Goal: Information Seeking & Learning: Learn about a topic

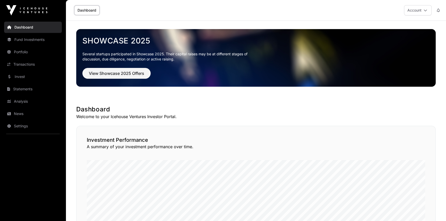
click at [21, 77] on link "Invest" at bounding box center [33, 76] width 58 height 11
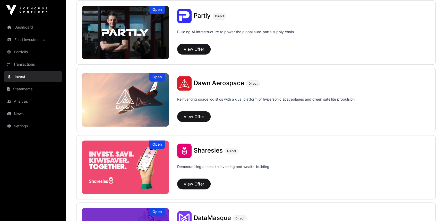
scroll to position [586, 0]
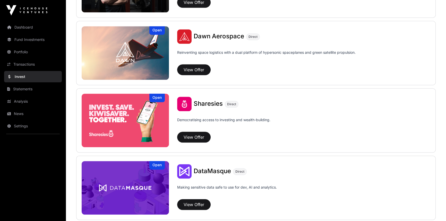
click at [141, 109] on img at bounding box center [125, 121] width 87 height 54
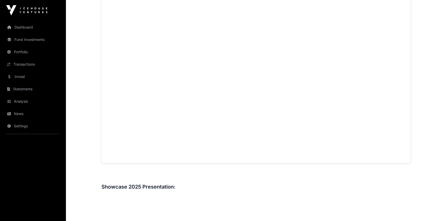
scroll to position [375, 0]
click at [80, 85] on main "Showcase 2025 Sharesies Sharesies Direct Democratising access to investing and …" at bounding box center [256, 195] width 380 height 1099
click at [426, 124] on main "Showcase 2025 Sharesies Sharesies Direct Democratising access to investing and …" at bounding box center [256, 195] width 380 height 1099
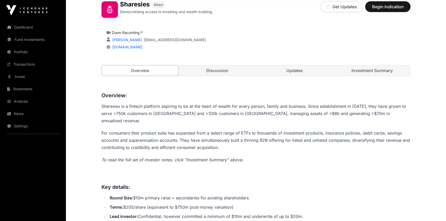
scroll to position [94, 0]
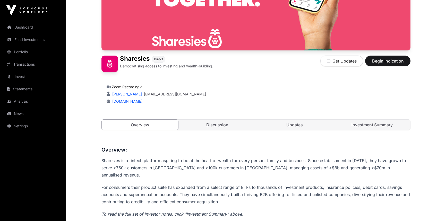
click at [221, 125] on link "Discussion" at bounding box center [217, 125] width 77 height 10
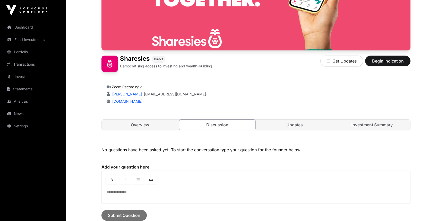
click at [278, 124] on link "Updates" at bounding box center [295, 125] width 77 height 10
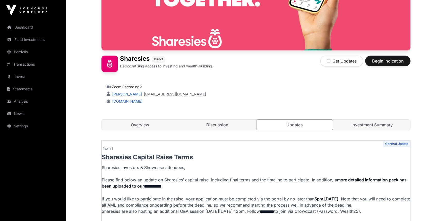
click at [136, 128] on link "Overview" at bounding box center [140, 125] width 77 height 10
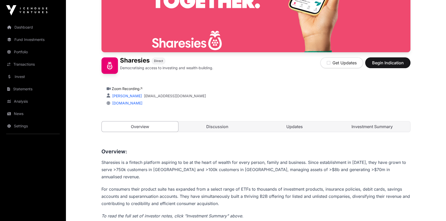
scroll to position [94, 0]
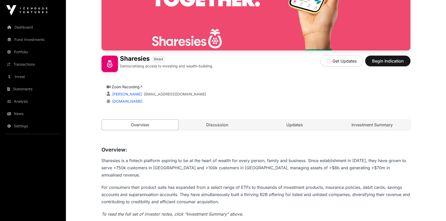
click at [344, 123] on link "Investment Summary" at bounding box center [372, 125] width 77 height 10
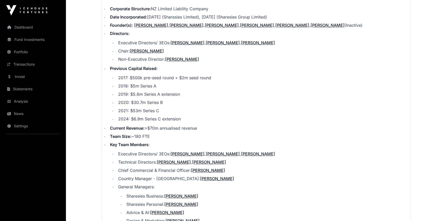
scroll to position [586, 0]
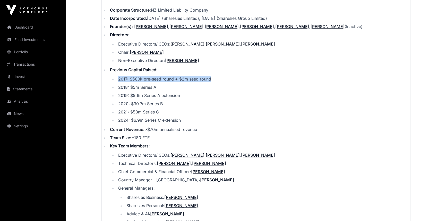
drag, startPoint x: 119, startPoint y: 72, endPoint x: 210, endPoint y: 73, distance: 91.0
click at [216, 76] on li "2017: $500k pre-seed round + $2m seed round" at bounding box center [264, 79] width 294 height 6
click at [70, 188] on main "Showcase 2025 Sharesies Sharesies Direct Democratising access to investing and …" at bounding box center [256, 195] width 380 height 1520
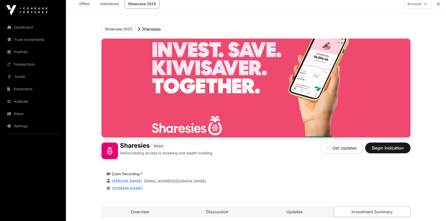
scroll to position [117, 0]
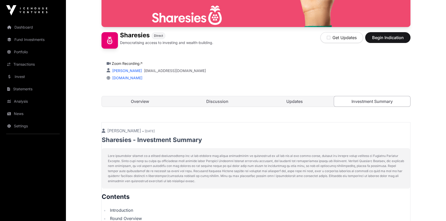
click at [192, 102] on link "Discussion" at bounding box center [217, 101] width 77 height 10
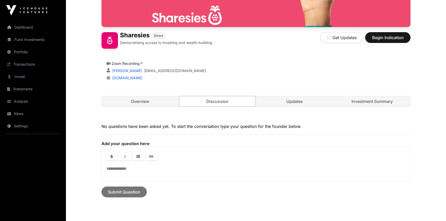
click at [149, 101] on link "Overview" at bounding box center [140, 101] width 77 height 10
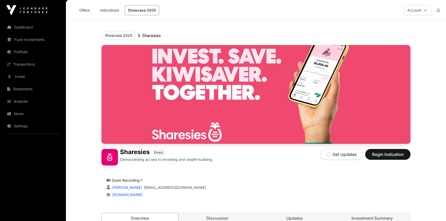
click at [138, 8] on link "Showcase 2025" at bounding box center [142, 10] width 35 height 10
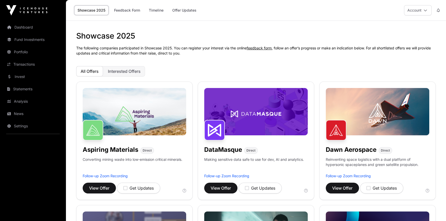
click at [20, 73] on link "Invest" at bounding box center [33, 76] width 58 height 11
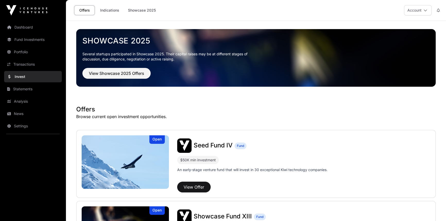
click at [15, 53] on link "Portfolio" at bounding box center [33, 51] width 58 height 11
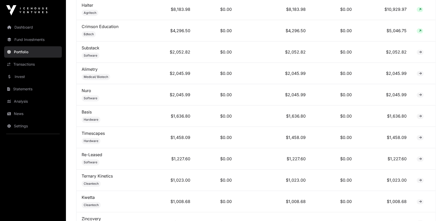
scroll to position [228, 0]
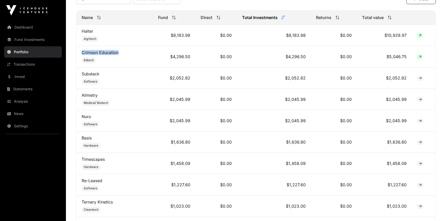
drag, startPoint x: 127, startPoint y: 53, endPoint x: 77, endPoint y: 55, distance: 50.0
click at [77, 55] on td "Crimson Education Edtech" at bounding box center [115, 56] width 77 height 21
click at [70, 95] on div "Portfolio Company Sectors View the sector breakdown of the companies in your po…" at bounding box center [256, 88] width 380 height 570
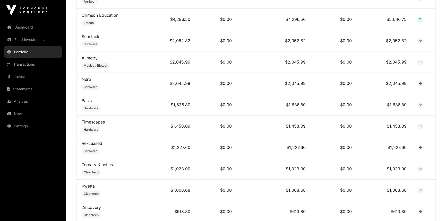
scroll to position [252, 0]
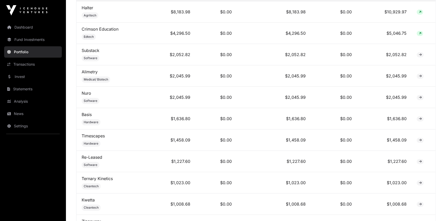
click at [85, 93] on link "Nuro" at bounding box center [87, 93] width 10 height 5
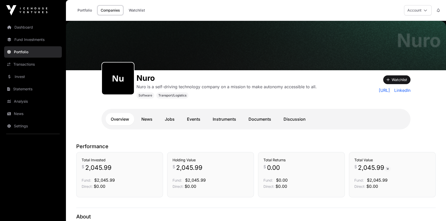
click at [22, 76] on link "Invest" at bounding box center [33, 76] width 58 height 11
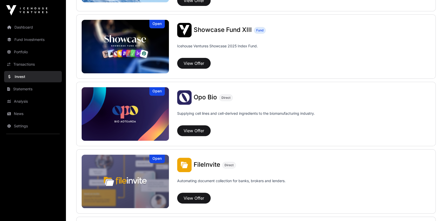
scroll to position [187, 0]
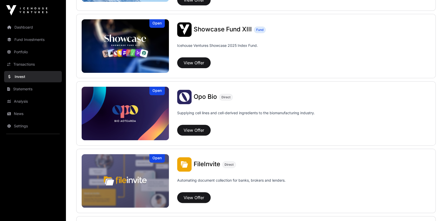
click at [127, 52] on img at bounding box center [125, 46] width 87 height 54
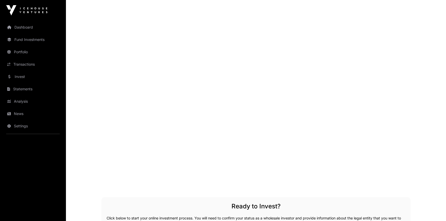
scroll to position [586, 0]
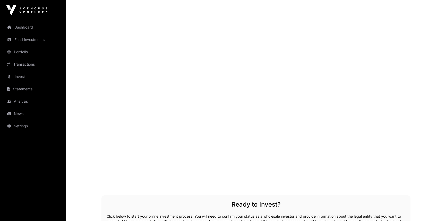
click at [175, 191] on div "Overview Showcase Fund XIII invests into a subset of the best supported compani…" at bounding box center [256, 1] width 309 height 699
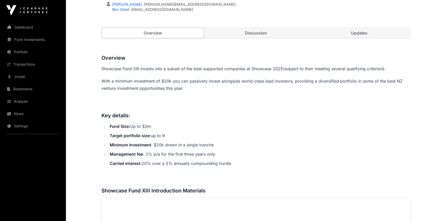
scroll to position [94, 0]
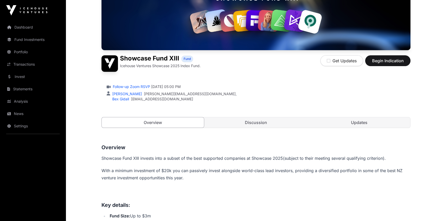
click at [233, 127] on link "Discussion" at bounding box center [256, 123] width 102 height 10
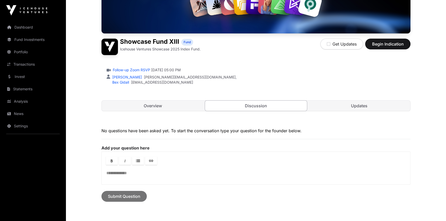
scroll to position [37, 0]
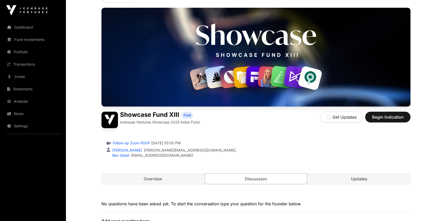
click at [329, 174] on link "Updates" at bounding box center [359, 179] width 102 height 10
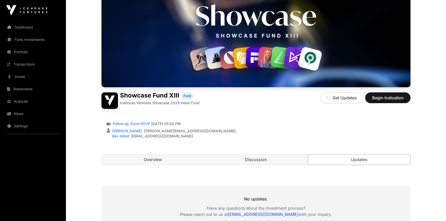
click at [140, 155] on link "Overview" at bounding box center [153, 160] width 102 height 10
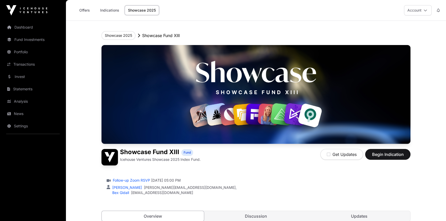
scroll to position [57, 0]
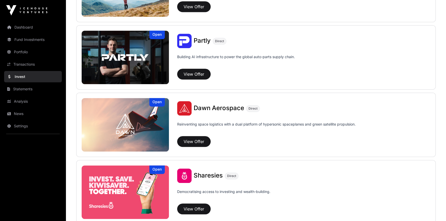
scroll to position [516, 0]
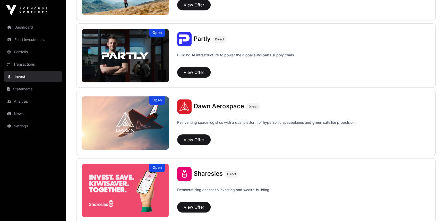
click at [218, 106] on span "Dawn Aerospace" at bounding box center [219, 106] width 51 height 7
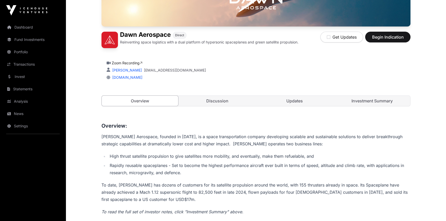
scroll to position [140, 0]
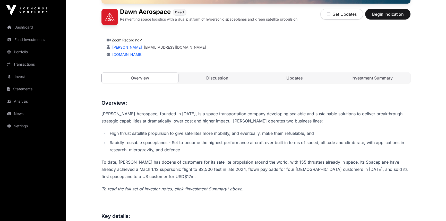
click at [211, 76] on link "Discussion" at bounding box center [217, 78] width 77 height 10
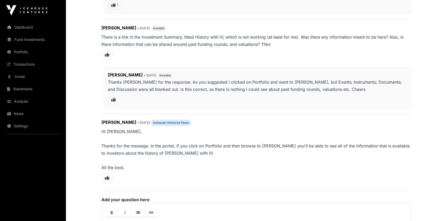
scroll to position [351, 0]
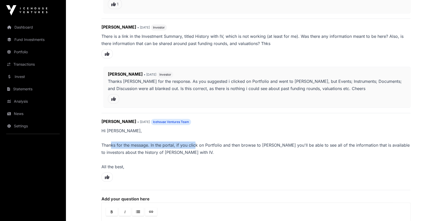
drag, startPoint x: 111, startPoint y: 143, endPoint x: 195, endPoint y: 145, distance: 83.8
click at [195, 145] on p "Hi [PERSON_NAME], Thanks for the message. In the portal, if you click on Portfo…" at bounding box center [256, 148] width 309 height 43
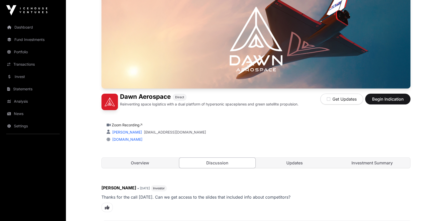
scroll to position [0, 0]
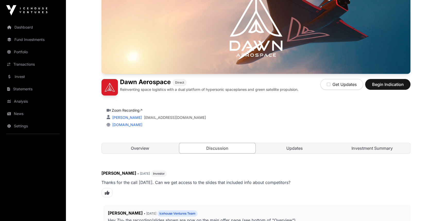
click at [144, 144] on link "Overview" at bounding box center [140, 148] width 77 height 10
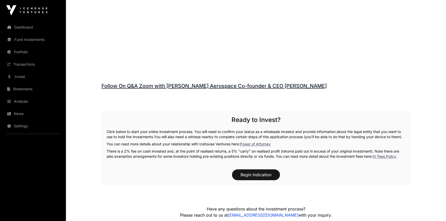
scroll to position [750, 0]
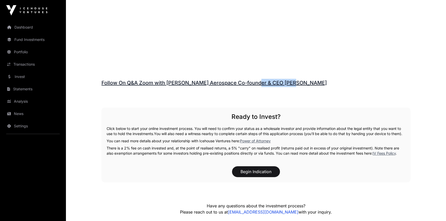
drag, startPoint x: 299, startPoint y: 84, endPoint x: 258, endPoint y: 84, distance: 41.2
click at [258, 84] on h3 "Follow On Q&A Zoom with [PERSON_NAME] Aerospace Co-founder & CEO [PERSON_NAME]" at bounding box center [256, 83] width 309 height 8
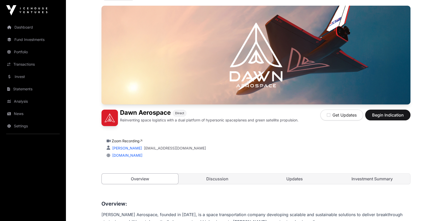
scroll to position [70, 0]
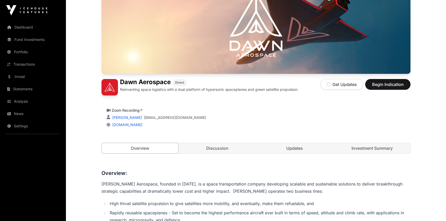
click at [244, 147] on link "Discussion" at bounding box center [217, 148] width 77 height 10
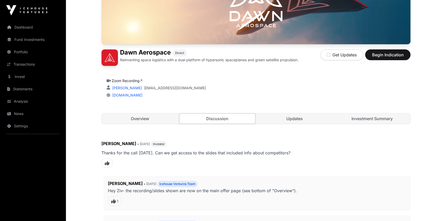
scroll to position [140, 0]
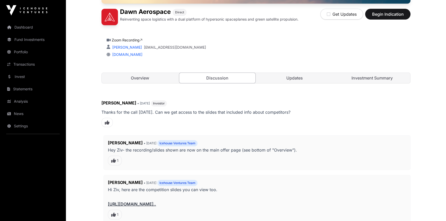
click at [171, 74] on link "Overview" at bounding box center [140, 78] width 77 height 10
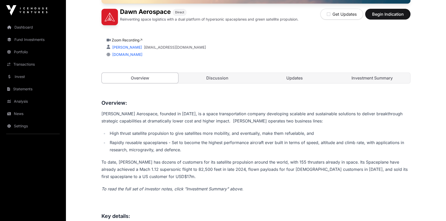
click at [344, 73] on link "Investment Summary" at bounding box center [372, 78] width 77 height 10
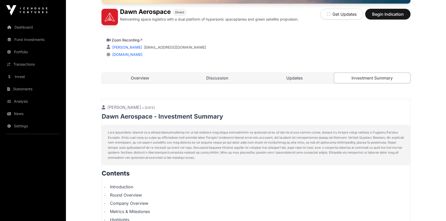
click at [135, 77] on link "Overview" at bounding box center [140, 78] width 77 height 10
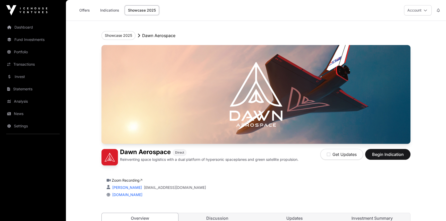
click at [82, 10] on link "Offers" at bounding box center [84, 10] width 21 height 10
click at [17, 76] on link "Invest" at bounding box center [33, 76] width 58 height 11
click at [19, 75] on link "Invest" at bounding box center [33, 76] width 58 height 11
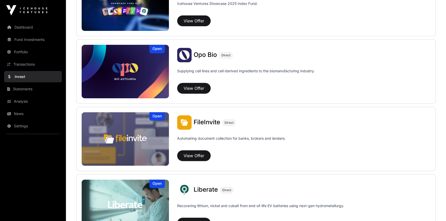
scroll to position [258, 0]
